Goal: Information Seeking & Learning: Learn about a topic

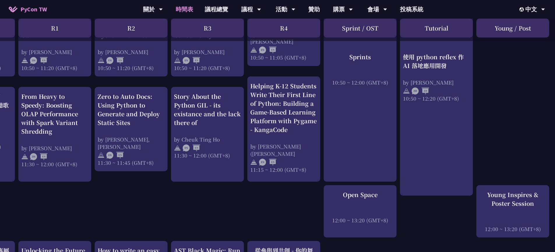
scroll to position [310, 64]
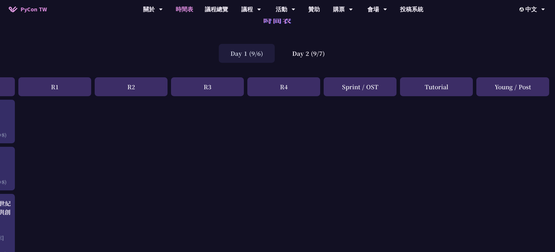
scroll to position [0, 64]
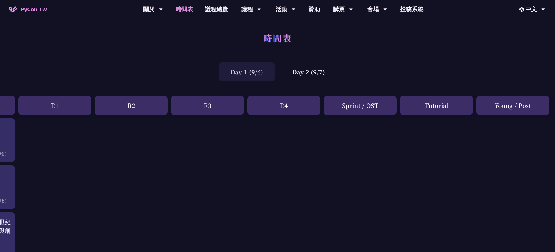
drag, startPoint x: 492, startPoint y: 106, endPoint x: 531, endPoint y: 106, distance: 38.1
click at [531, 106] on div "Young / Post" at bounding box center [512, 105] width 73 height 19
drag, startPoint x: 343, startPoint y: 107, endPoint x: 535, endPoint y: 110, distance: 191.6
click at [535, 110] on div "R0 R1 R2 R3 R4 Sprint / OST Tutorial Young / Post" at bounding box center [245, 107] width 619 height 22
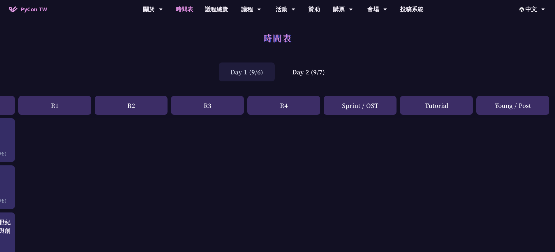
drag, startPoint x: 536, startPoint y: 106, endPoint x: 325, endPoint y: 107, distance: 210.8
click at [325, 107] on div "R0 R1 R2 R3 R4 Sprint / OST Tutorial Young / Post" at bounding box center [245, 107] width 619 height 22
click at [334, 108] on div "Sprint / OST" at bounding box center [360, 105] width 73 height 19
drag, startPoint x: 334, startPoint y: 106, endPoint x: 536, endPoint y: 105, distance: 201.5
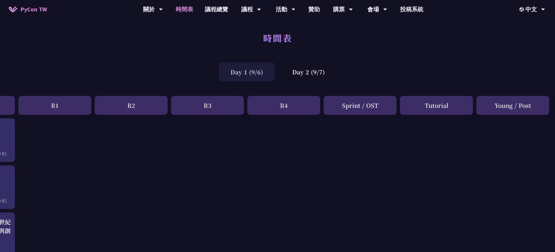
click at [536, 105] on div "R0 R1 R2 R3 R4 Sprint / OST Tutorial Young / Post" at bounding box center [245, 107] width 619 height 22
click at [536, 105] on div "Young / Post" at bounding box center [512, 105] width 73 height 19
drag, startPoint x: 540, startPoint y: 107, endPoint x: 343, endPoint y: 105, distance: 196.9
click at [343, 105] on div "R0 R1 R2 R3 R4 Sprint / OST Tutorial Young / Post" at bounding box center [245, 107] width 619 height 22
click at [340, 107] on div "Sprint / OST" at bounding box center [360, 105] width 73 height 19
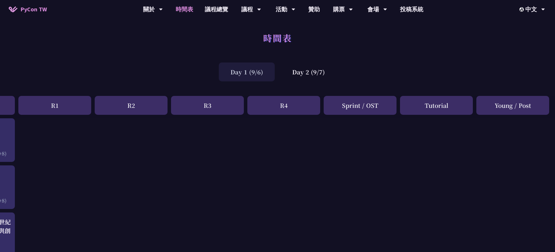
drag, startPoint x: 345, startPoint y: 107, endPoint x: 533, endPoint y: 106, distance: 187.8
click at [530, 106] on div "R0 R1 R2 R3 R4 Sprint / OST Tutorial Young / Post" at bounding box center [245, 107] width 619 height 22
click at [534, 106] on div "Young / Post" at bounding box center [512, 105] width 73 height 19
drag, startPoint x: 533, startPoint y: 106, endPoint x: 337, endPoint y: 106, distance: 196.6
click at [337, 106] on div "R0 R1 R2 R3 R4 Sprint / OST Tutorial Young / Post" at bounding box center [245, 107] width 619 height 22
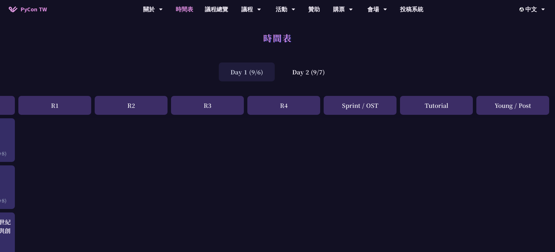
click at [338, 107] on div "Sprint / OST" at bounding box center [360, 105] width 73 height 19
drag, startPoint x: 340, startPoint y: 106, endPoint x: 543, endPoint y: 108, distance: 203.3
click at [543, 108] on div "R0 R1 R2 R3 R4 Sprint / OST Tutorial Young / Post" at bounding box center [245, 107] width 619 height 22
click at [536, 108] on div "Young / Post" at bounding box center [512, 105] width 73 height 19
drag, startPoint x: 536, startPoint y: 107, endPoint x: 338, endPoint y: 106, distance: 197.4
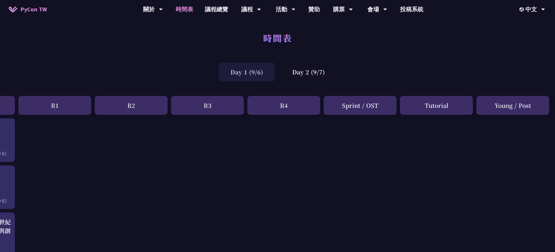
click at [338, 106] on div "R0 R1 R2 R3 R4 Sprint / OST Tutorial Young / Post" at bounding box center [245, 107] width 619 height 22
click at [338, 106] on div "Sprint / OST" at bounding box center [360, 105] width 73 height 19
drag, startPoint x: 338, startPoint y: 106, endPoint x: 534, endPoint y: 106, distance: 196.3
click at [534, 106] on div "R0 R1 R2 R3 R4 Sprint / OST Tutorial Young / Post" at bounding box center [245, 107] width 619 height 22
click at [537, 107] on div "Young / Post" at bounding box center [512, 105] width 73 height 19
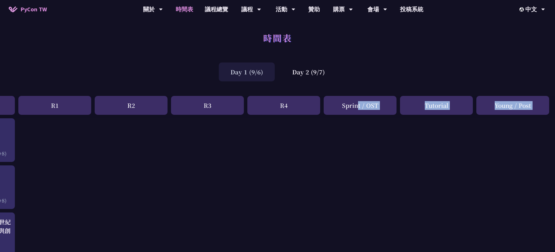
drag, startPoint x: 537, startPoint y: 107, endPoint x: 338, endPoint y: 107, distance: 198.9
click at [338, 107] on div "R0 R1 R2 R3 R4 Sprint / OST Tutorial Young / Post" at bounding box center [245, 107] width 619 height 22
click at [338, 107] on div "Sprint / OST" at bounding box center [360, 105] width 73 height 19
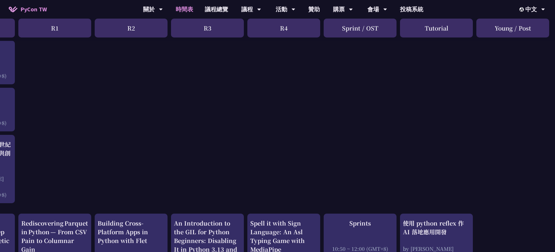
scroll to position [77, 64]
drag, startPoint x: 340, startPoint y: 30, endPoint x: 532, endPoint y: 31, distance: 191.9
click at [532, 31] on div "R0 R1 R2 R3 R4 Sprint / OST Tutorial Young / Post" at bounding box center [245, 30] width 619 height 22
click at [532, 31] on div "Young / Post" at bounding box center [512, 28] width 73 height 19
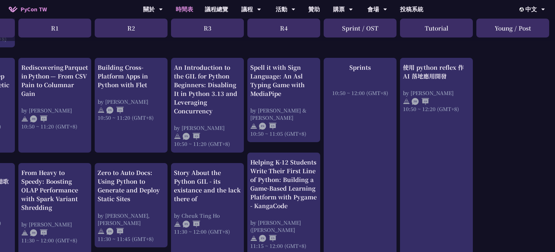
scroll to position [234, 64]
drag, startPoint x: 168, startPoint y: 53, endPoint x: 505, endPoint y: 184, distance: 361.7
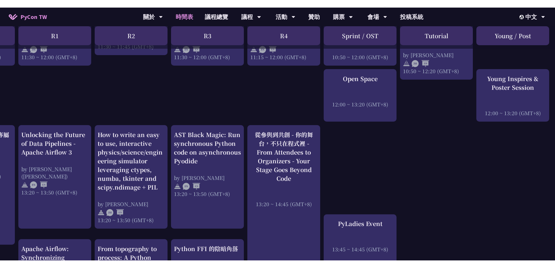
scroll to position [434, 64]
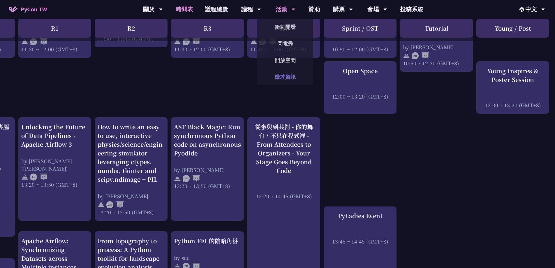
click at [386, 137] on div "An Introduction to the GIL for Python Beginners: Disabling It in Python 3.13 an…" at bounding box center [245, 167] width 619 height 966
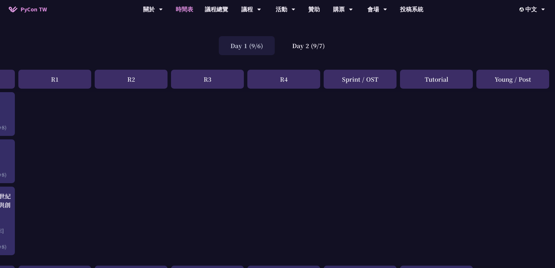
scroll to position [0, 64]
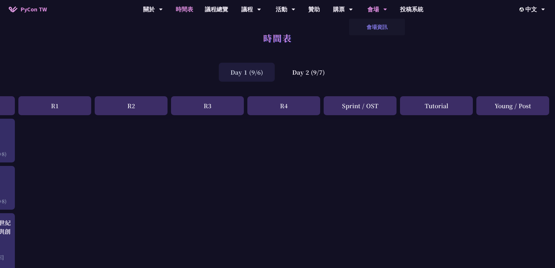
click at [383, 30] on link "會場資訊" at bounding box center [377, 27] width 56 height 14
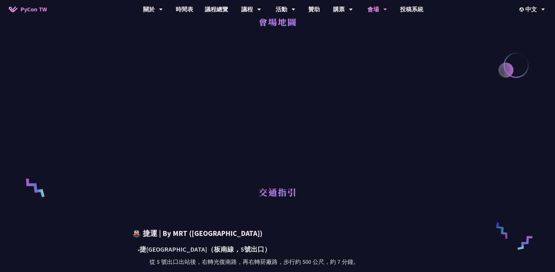
scroll to position [106, 0]
click at [372, 74] on div at bounding box center [277, 109] width 303 height 131
